Goal: Information Seeking & Learning: Learn about a topic

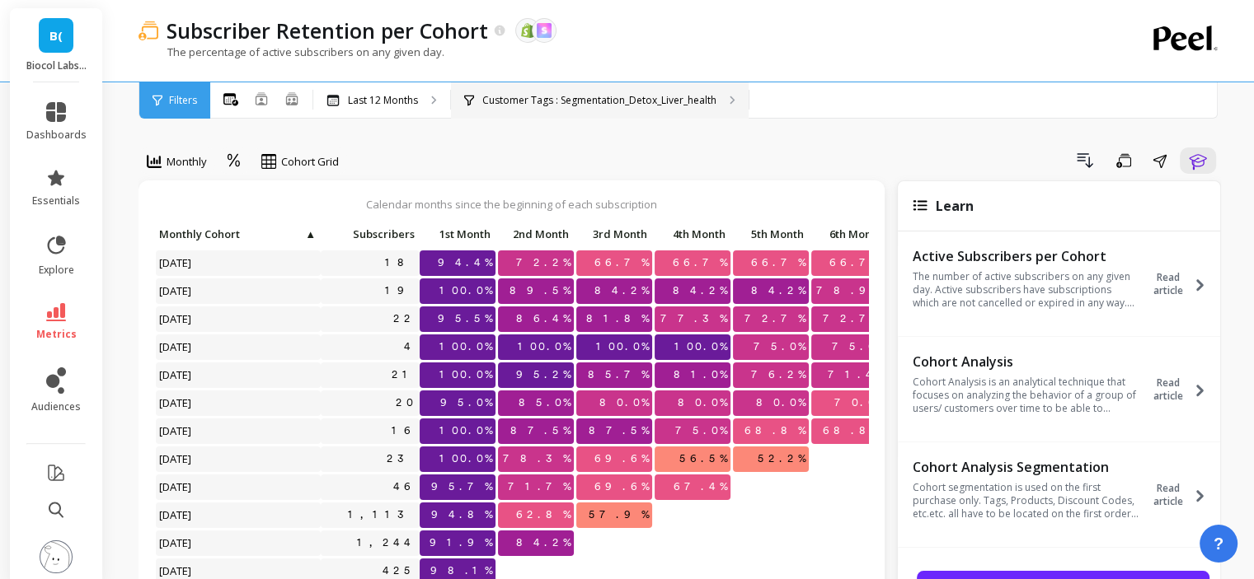
click at [713, 94] on p "Customer Tags : Segmentation_Detox_Liver_health" at bounding box center [599, 100] width 234 height 13
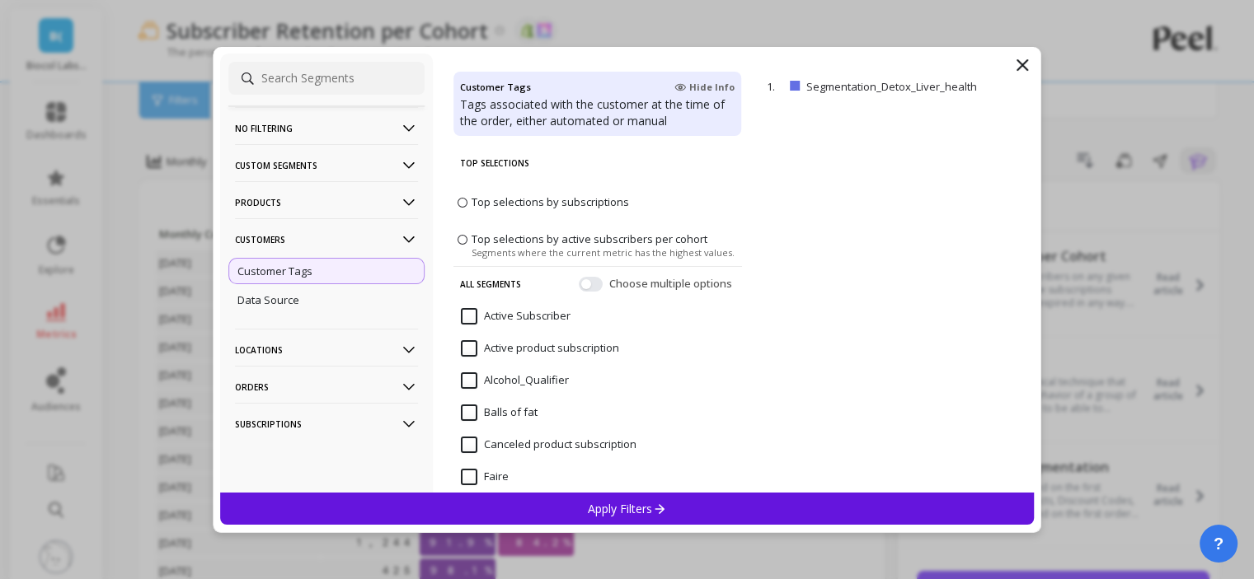
click at [309, 200] on p "Products" at bounding box center [326, 202] width 183 height 42
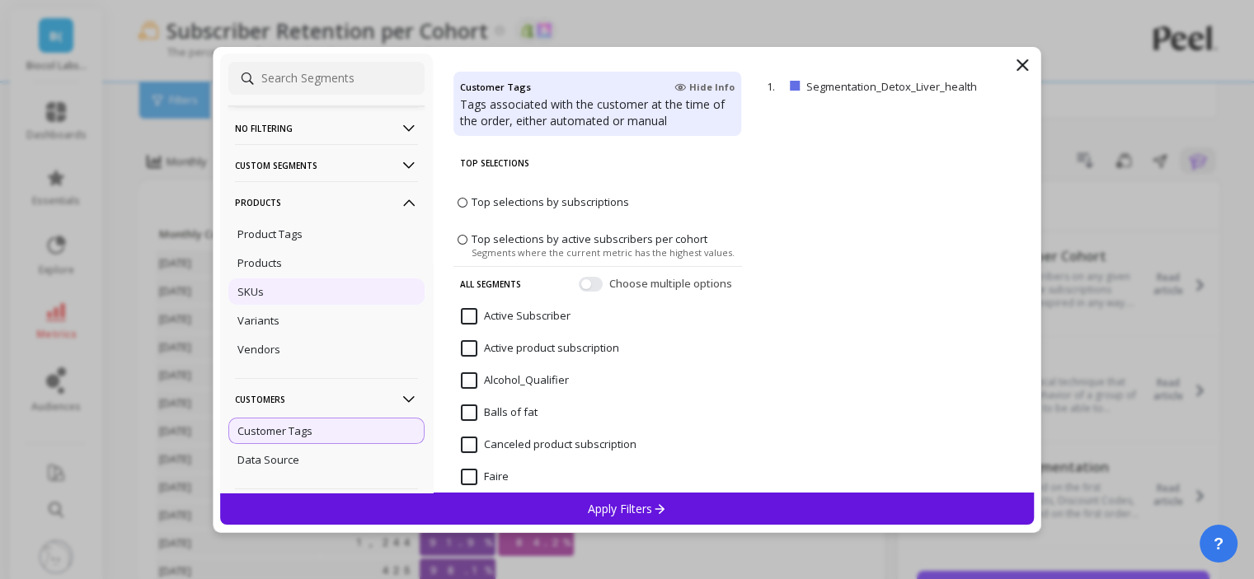
click at [289, 283] on div "SKUs" at bounding box center [326, 292] width 196 height 26
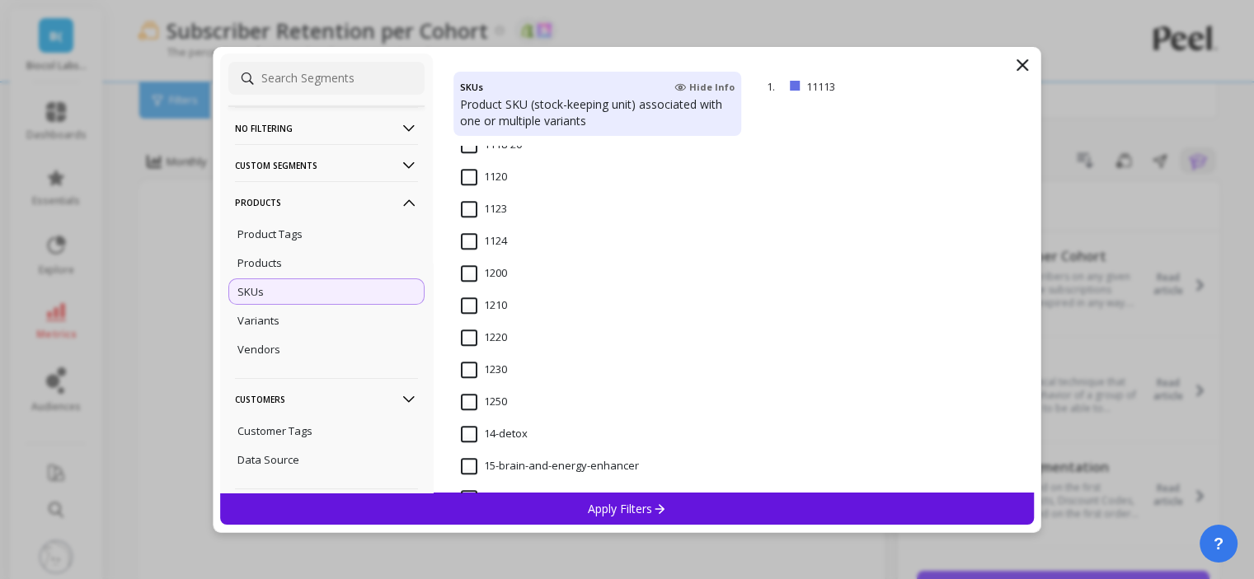
scroll to position [1319, 0]
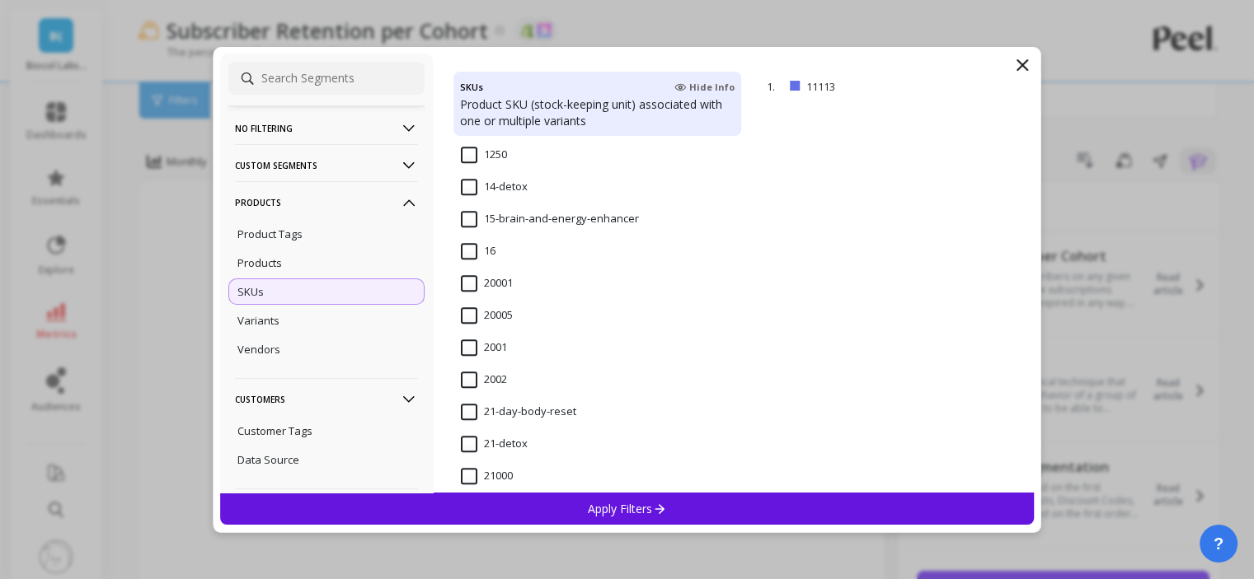
click at [509, 181] on input "14-detox" at bounding box center [494, 187] width 67 height 16
click at [554, 523] on div "Apply Filters" at bounding box center [627, 509] width 814 height 32
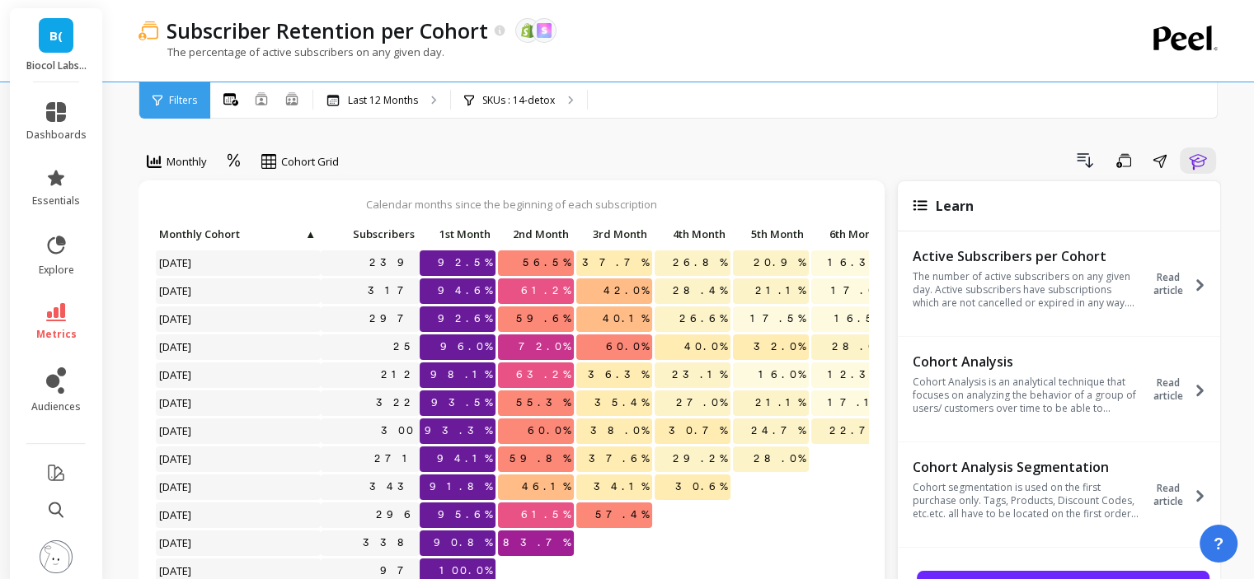
scroll to position [13, 0]
click at [546, 91] on div "SKUs : 14-detox" at bounding box center [519, 100] width 136 height 36
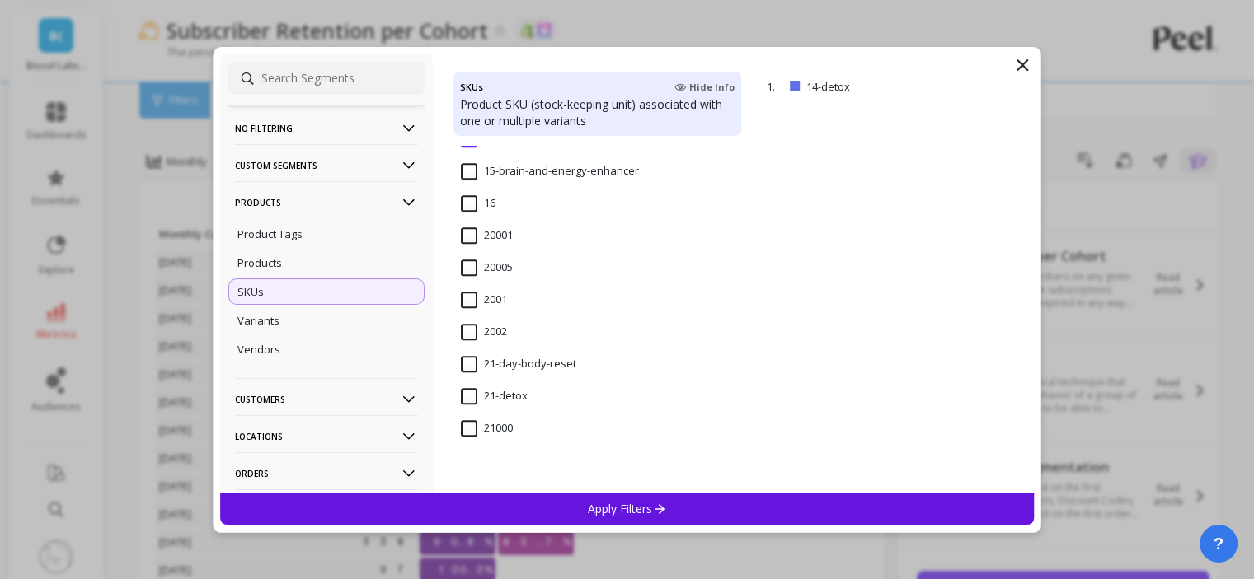
scroll to position [1484, 0]
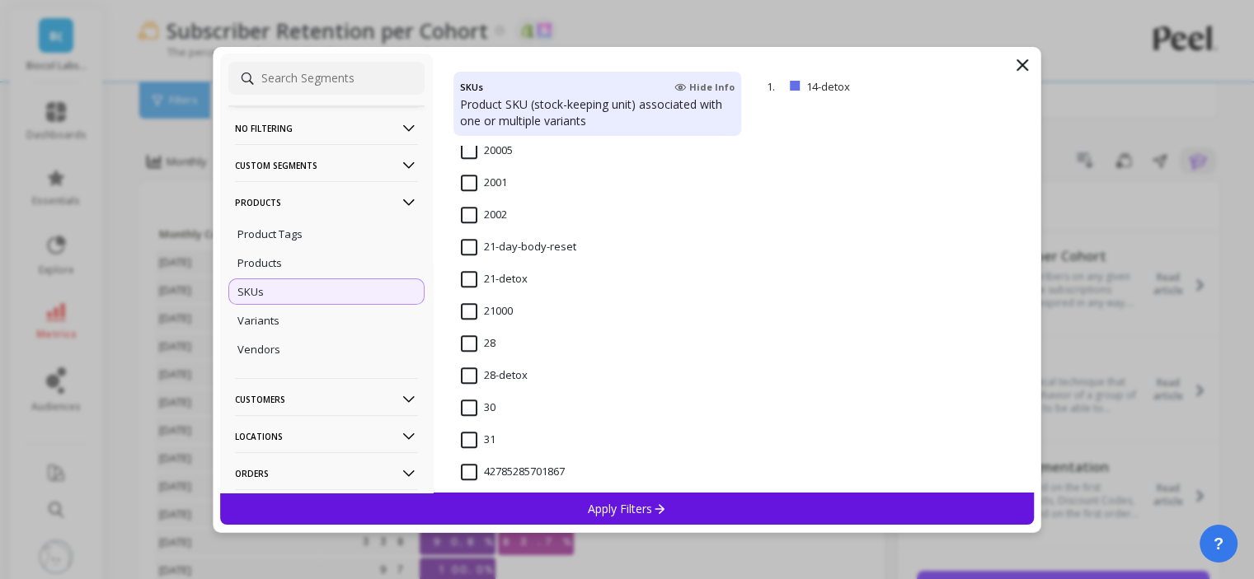
click at [469, 279] on input "21-detox" at bounding box center [494, 279] width 67 height 16
click at [574, 509] on div "Apply Filters" at bounding box center [627, 509] width 814 height 32
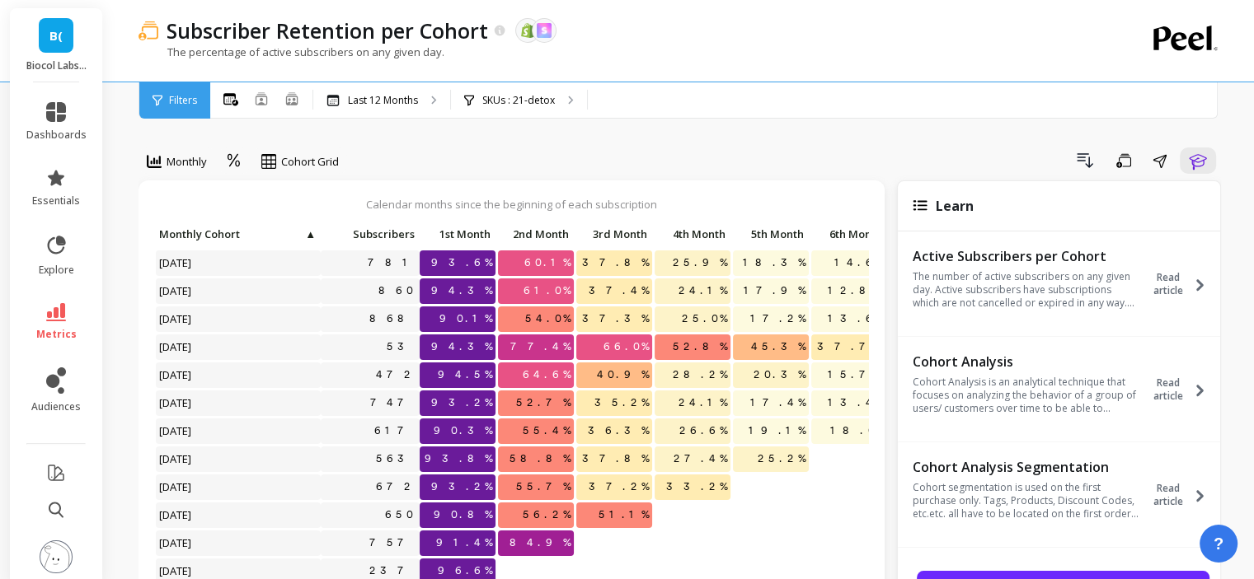
scroll to position [13, 0]
click at [577, 95] on div "SKUs : 21-detox" at bounding box center [519, 100] width 136 height 36
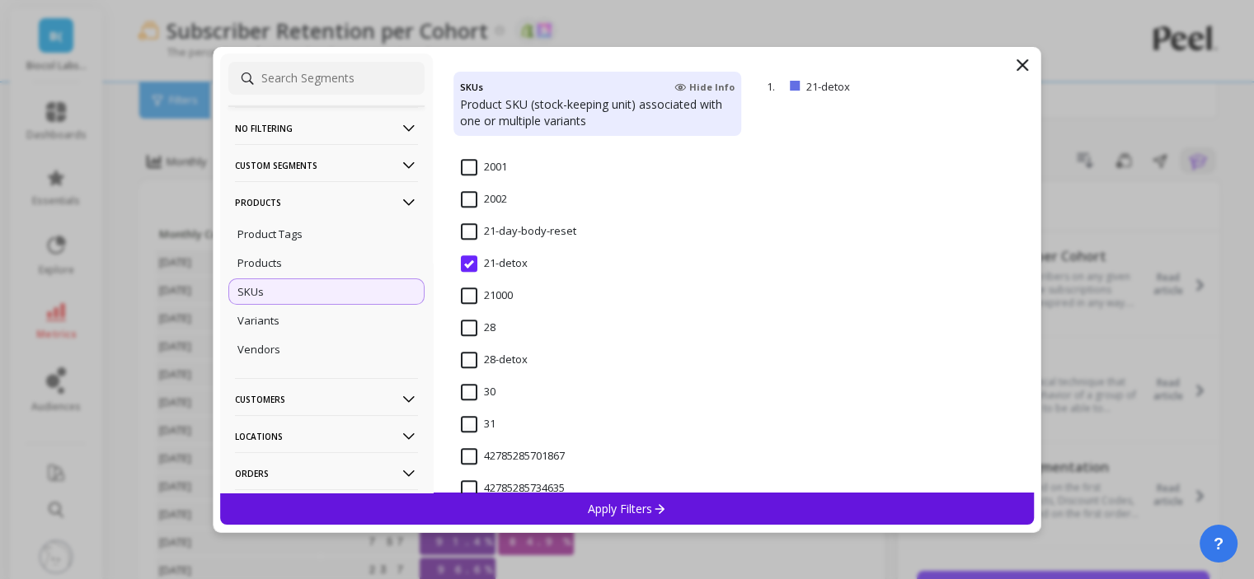
scroll to position [1566, 0]
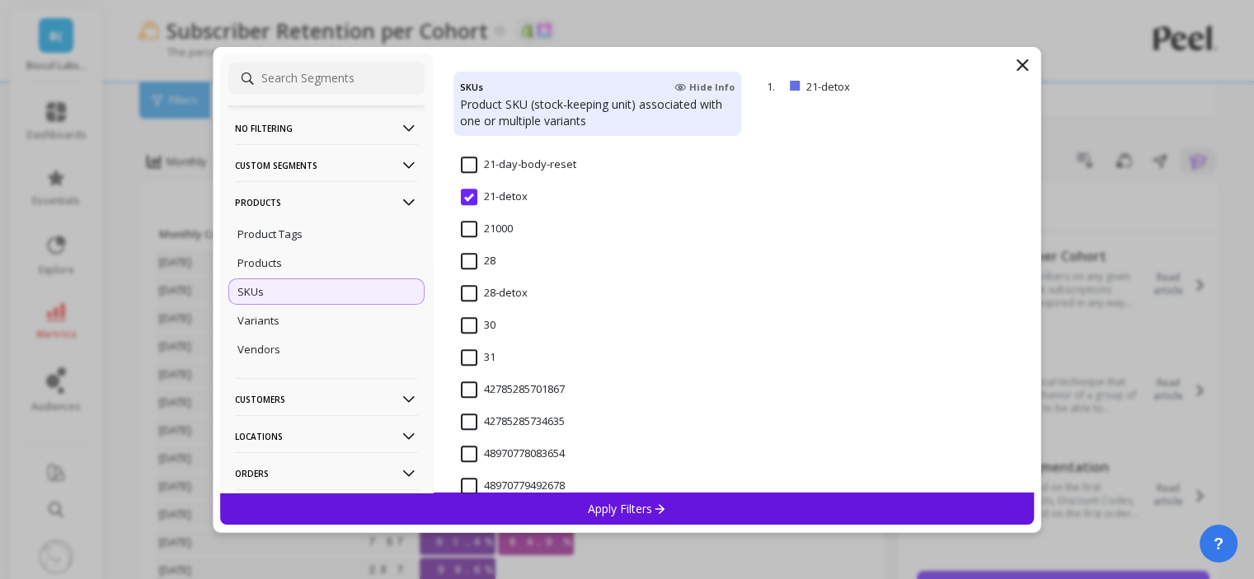
click at [494, 294] on input "28-detox" at bounding box center [494, 293] width 67 height 16
click at [574, 508] on div "Apply Filters" at bounding box center [627, 509] width 814 height 32
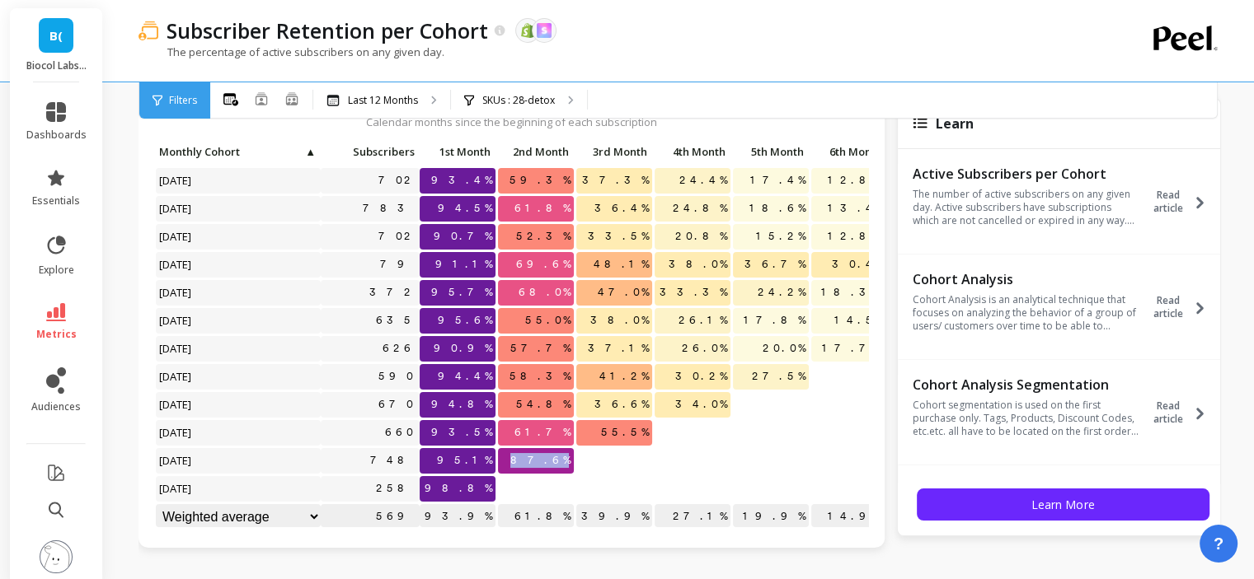
drag, startPoint x: 534, startPoint y: 464, endPoint x: 588, endPoint y: 459, distance: 53.8
click at [584, 459] on div "Click to create an audience 702 93.4% 59.3% 37.3% 24.4% 17.4% 12.8% 10.1% Click…" at bounding box center [664, 336] width 1018 height 392
click at [524, 94] on p "SKUs : 28-detox" at bounding box center [518, 100] width 73 height 13
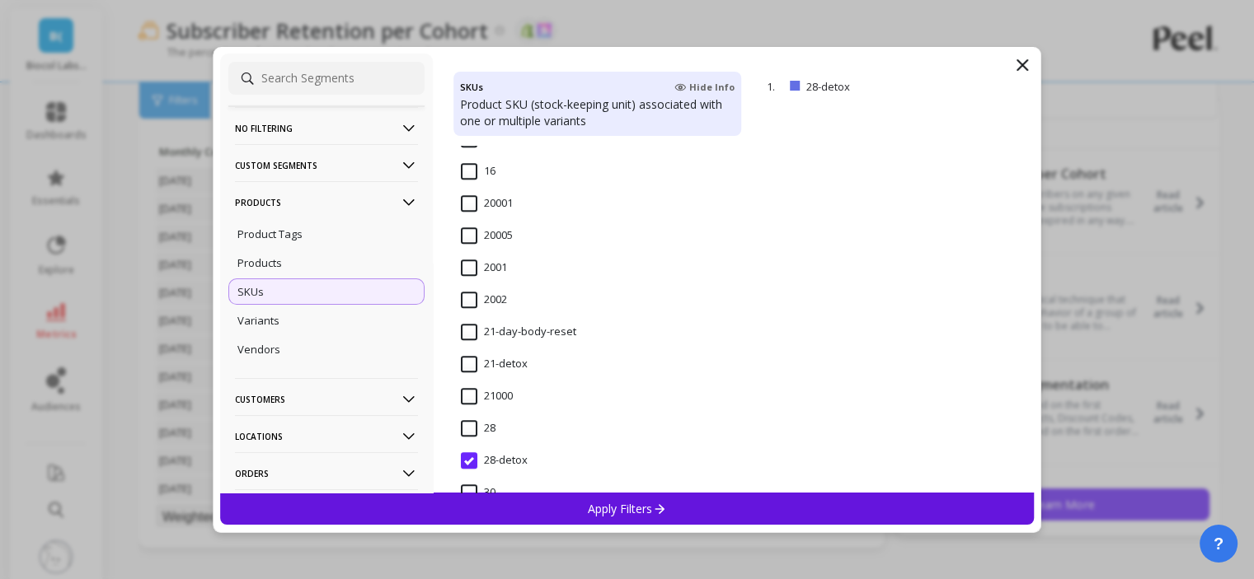
scroll to position [1401, 0]
click at [496, 333] on input "21-day-body-reset" at bounding box center [518, 329] width 115 height 16
click at [597, 494] on div "Apply Filters" at bounding box center [627, 509] width 814 height 32
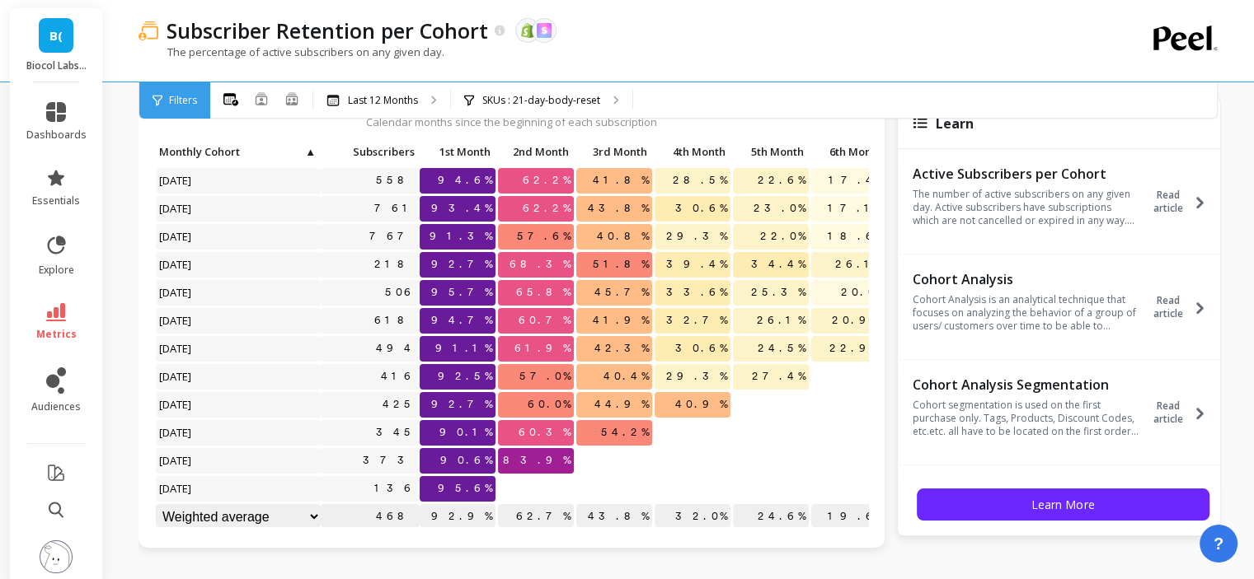
click at [60, 310] on link "metrics" at bounding box center [56, 322] width 60 height 38
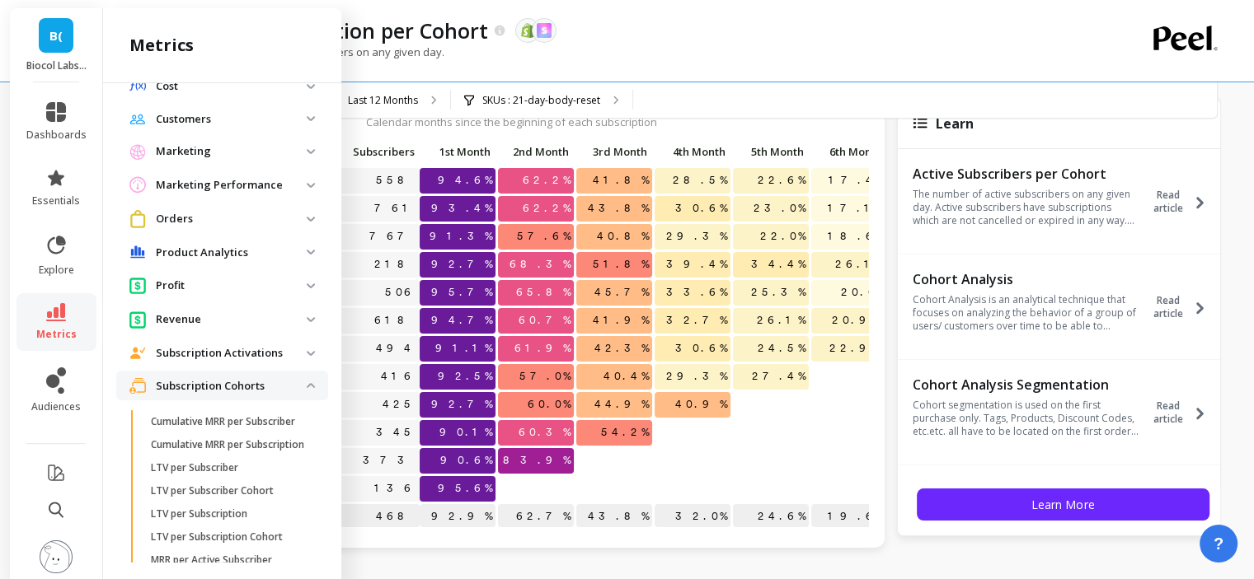
scroll to position [666, 0]
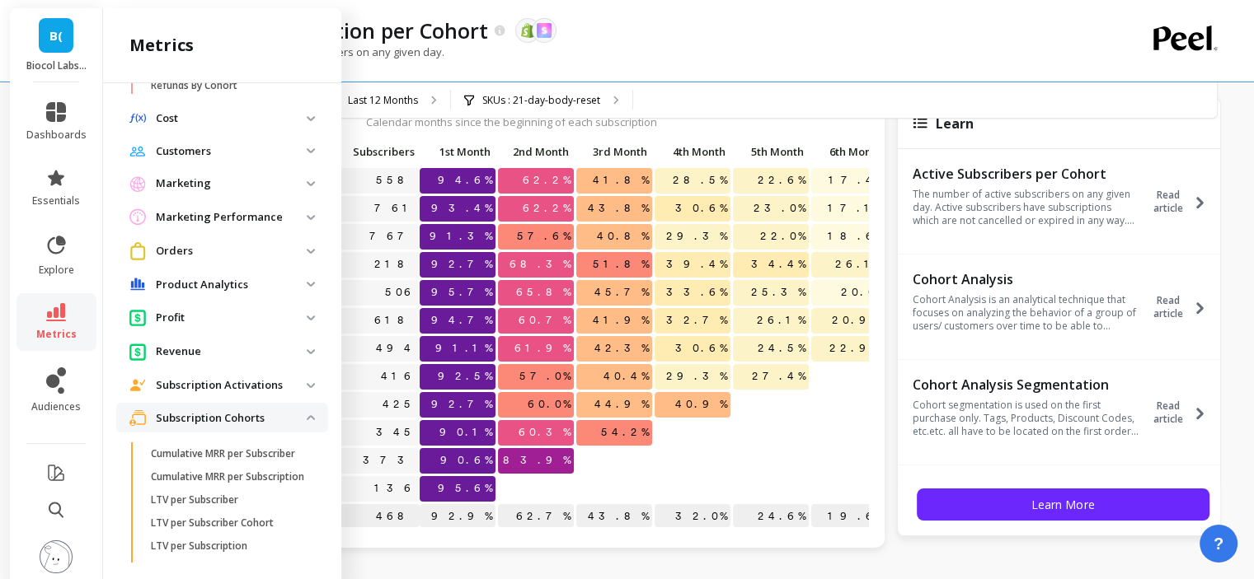
click at [214, 415] on p "Subscription Cohorts" at bounding box center [231, 418] width 151 height 16
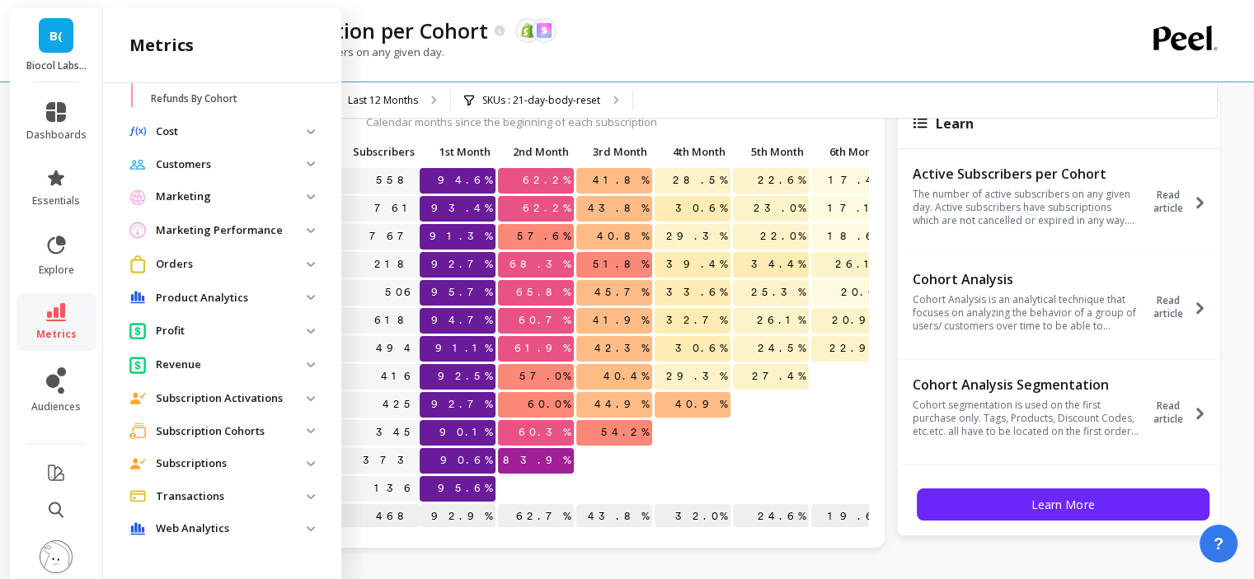
click at [215, 392] on p "Subscription Activations" at bounding box center [231, 399] width 151 height 16
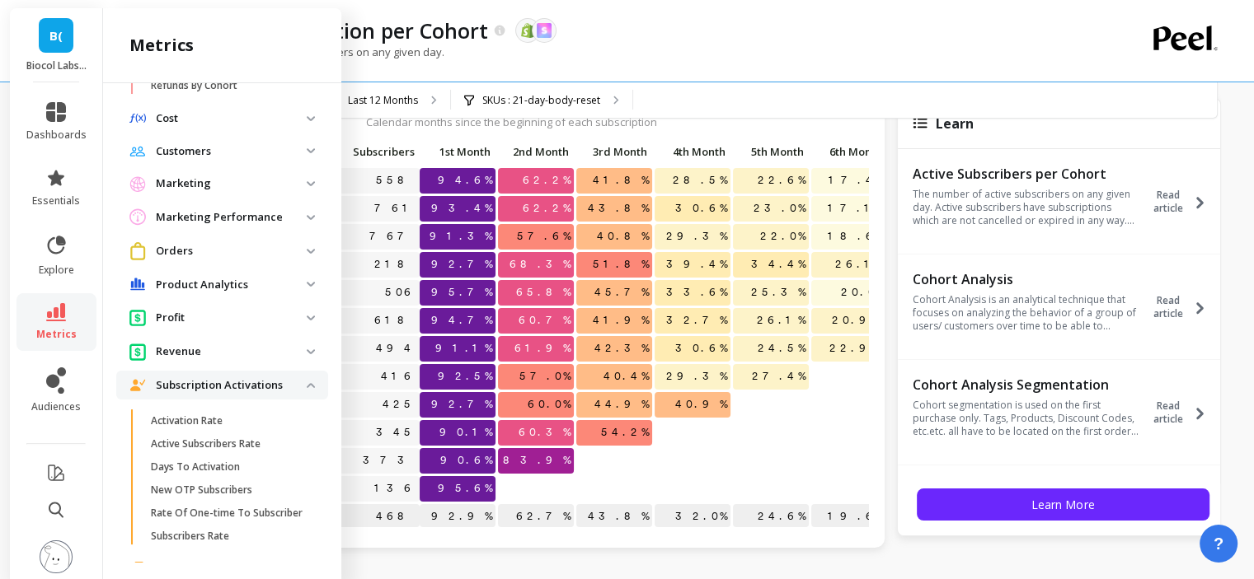
scroll to position [748, 0]
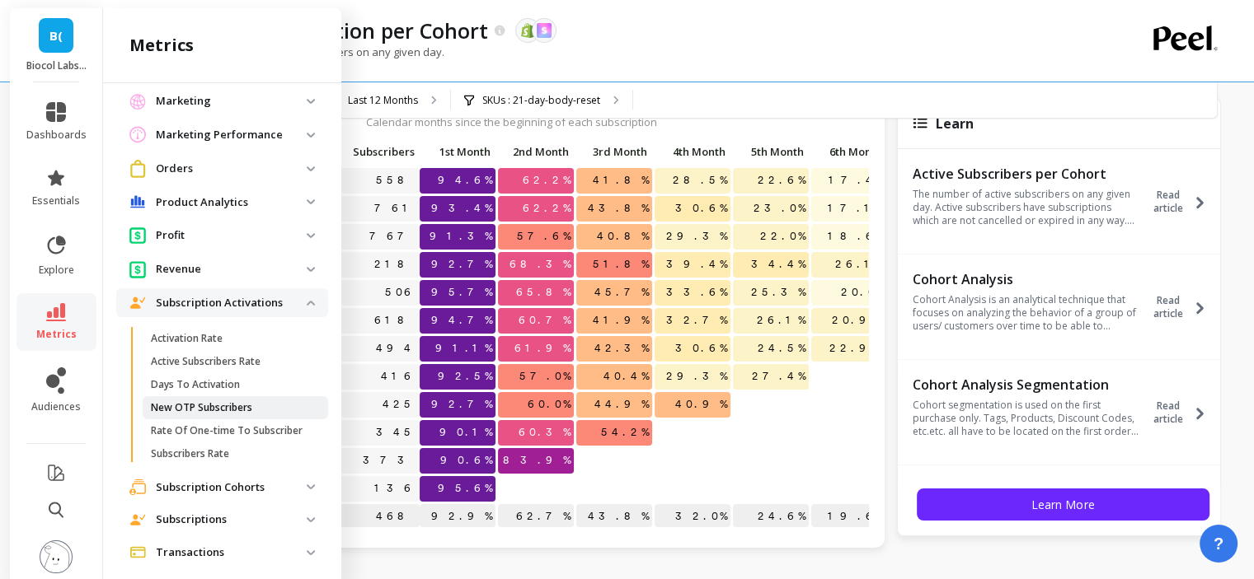
click at [211, 407] on p "New OTP Subscribers" at bounding box center [201, 407] width 101 height 13
